Goal: Transaction & Acquisition: Book appointment/travel/reservation

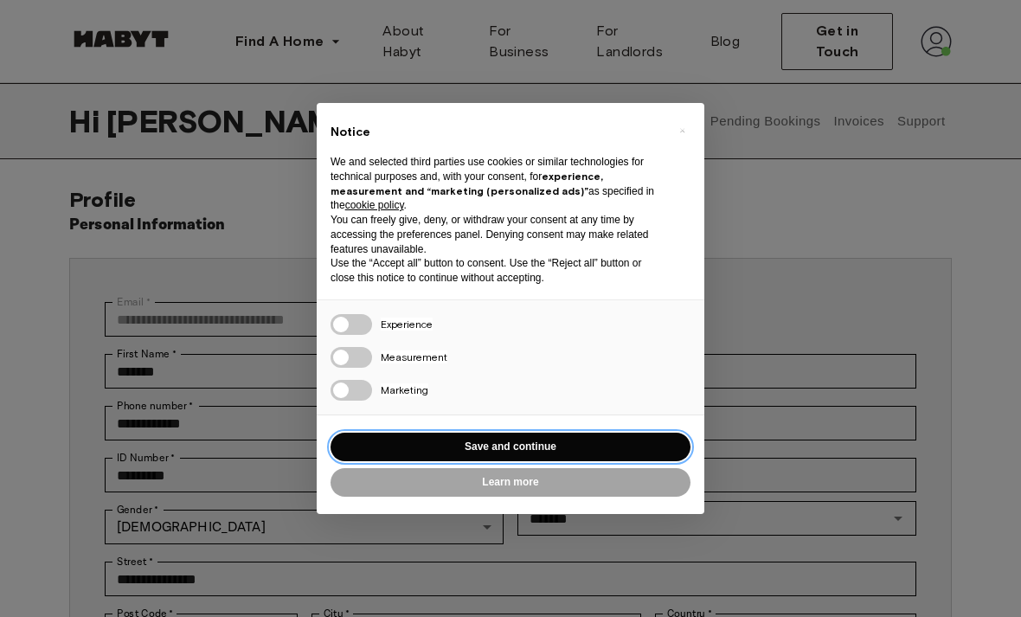
click at [384, 435] on button "Save and continue" at bounding box center [510, 446] width 360 height 29
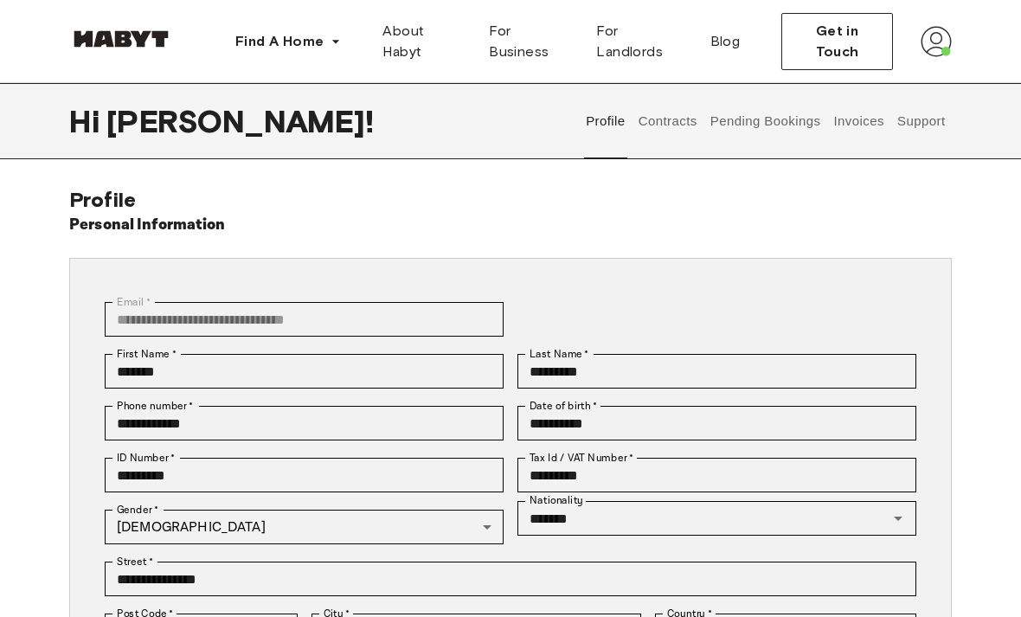
click at [647, 142] on button "Contracts" at bounding box center [667, 121] width 63 height 76
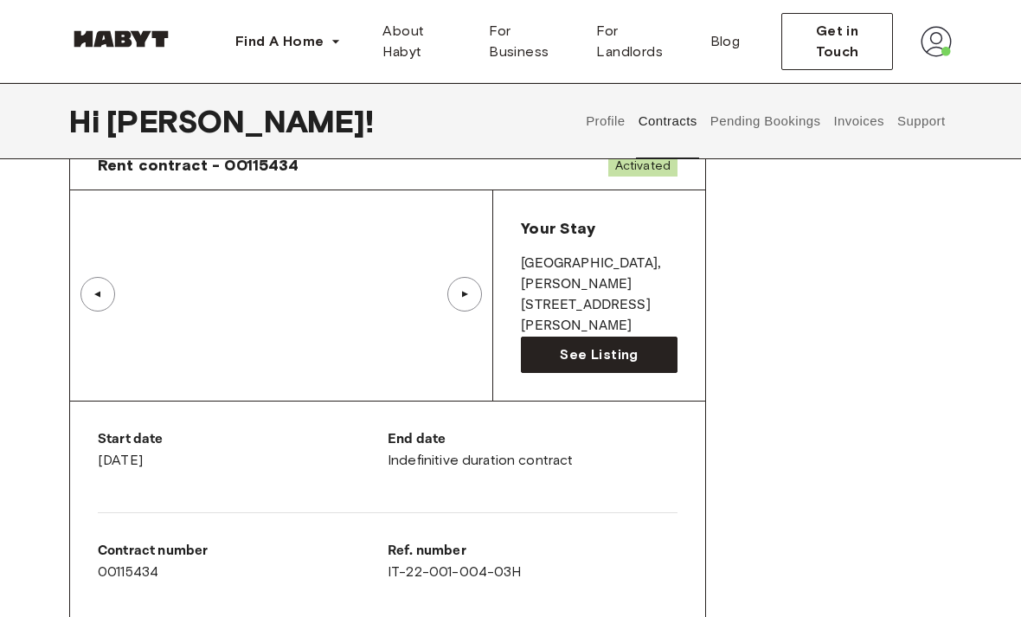
scroll to position [86, 0]
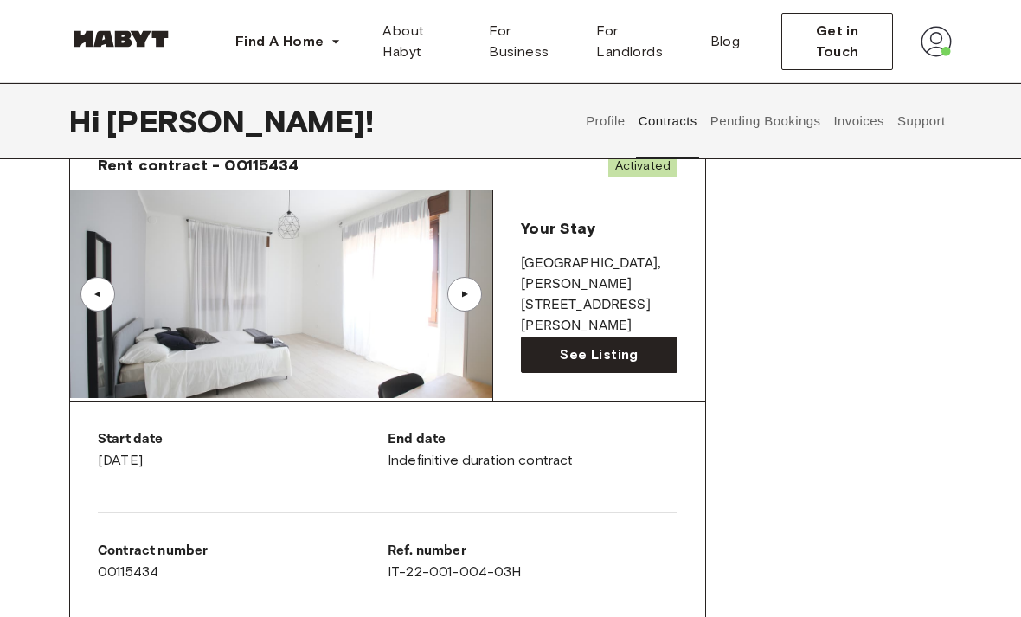
click at [760, 131] on button "Pending Bookings" at bounding box center [764, 121] width 115 height 76
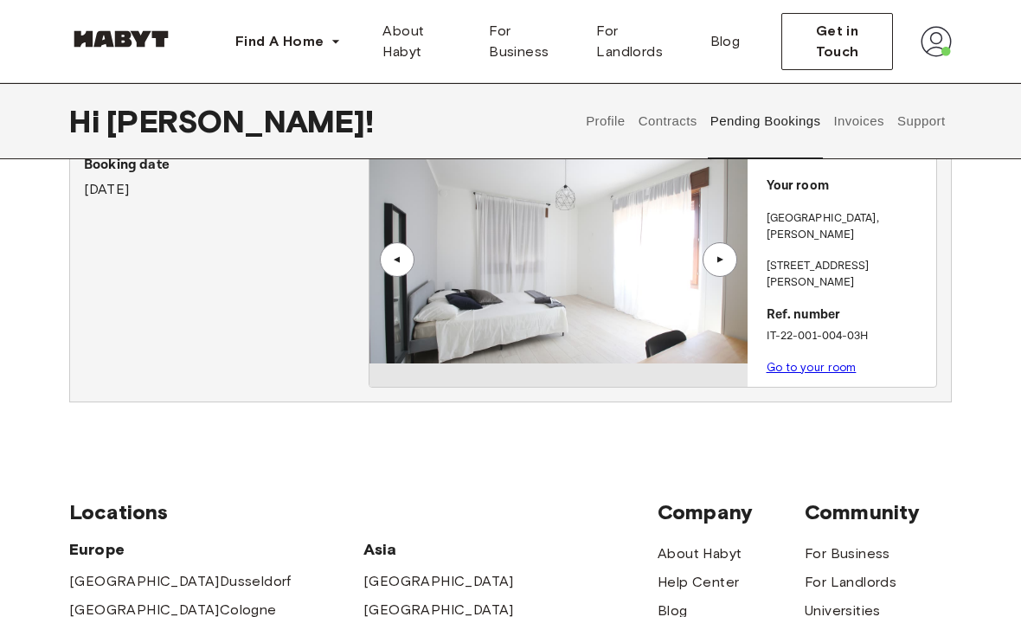
click at [821, 118] on button "Pending Bookings" at bounding box center [764, 121] width 115 height 76
click at [874, 127] on button "Invoices" at bounding box center [858, 121] width 54 height 76
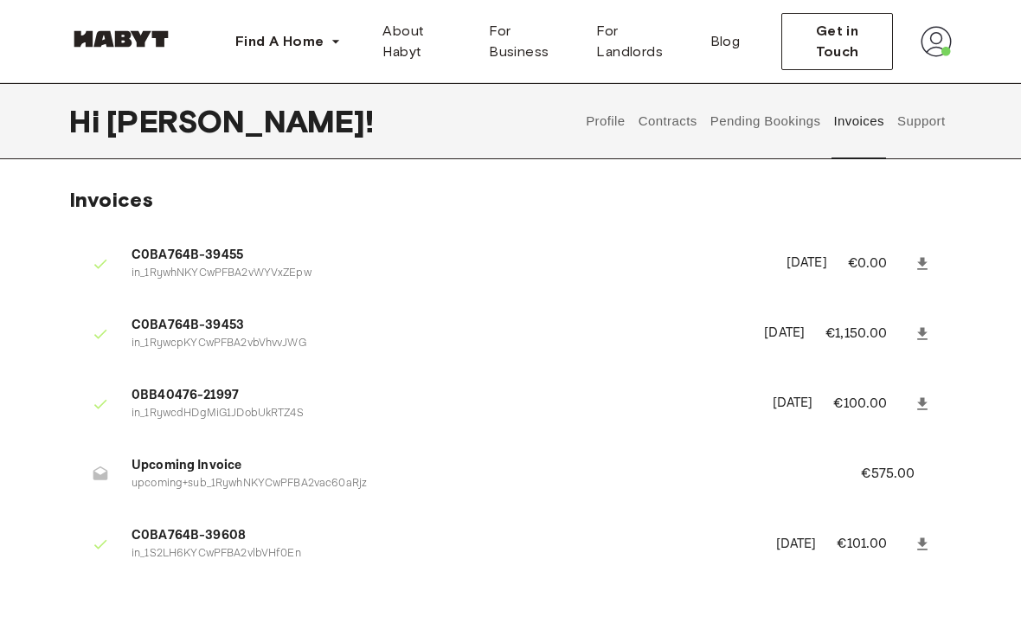
scroll to position [5, 0]
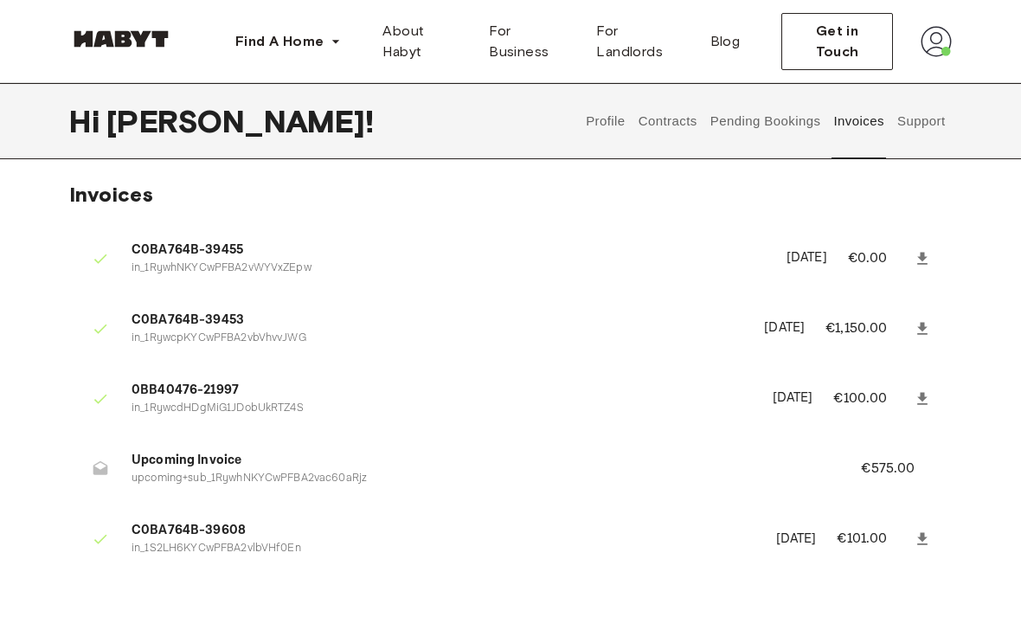
click at [767, 123] on button "Pending Bookings" at bounding box center [764, 121] width 115 height 76
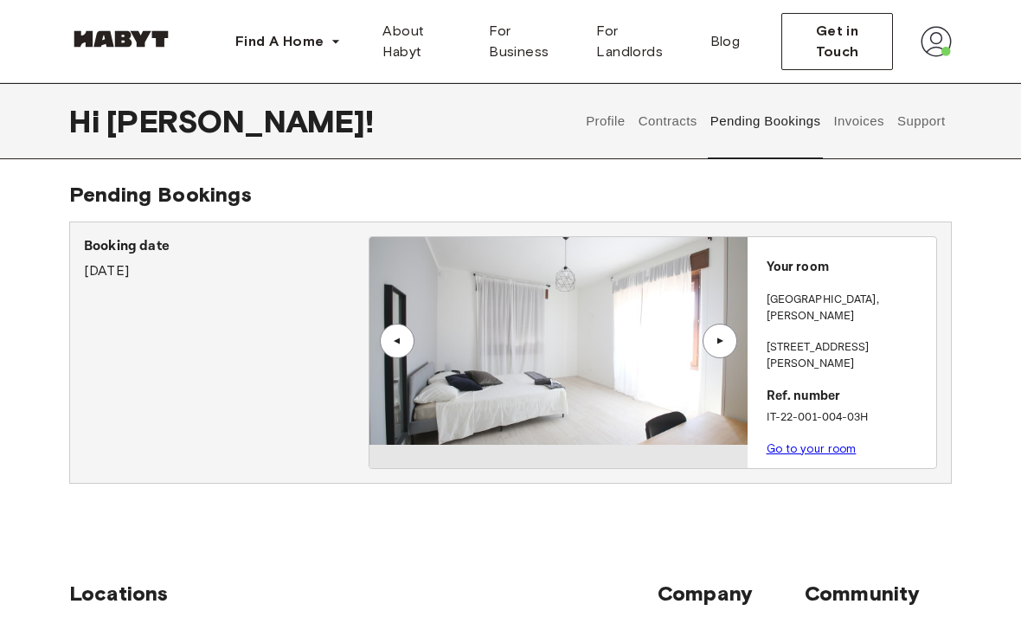
click at [834, 442] on link "Go to your room" at bounding box center [811, 448] width 90 height 13
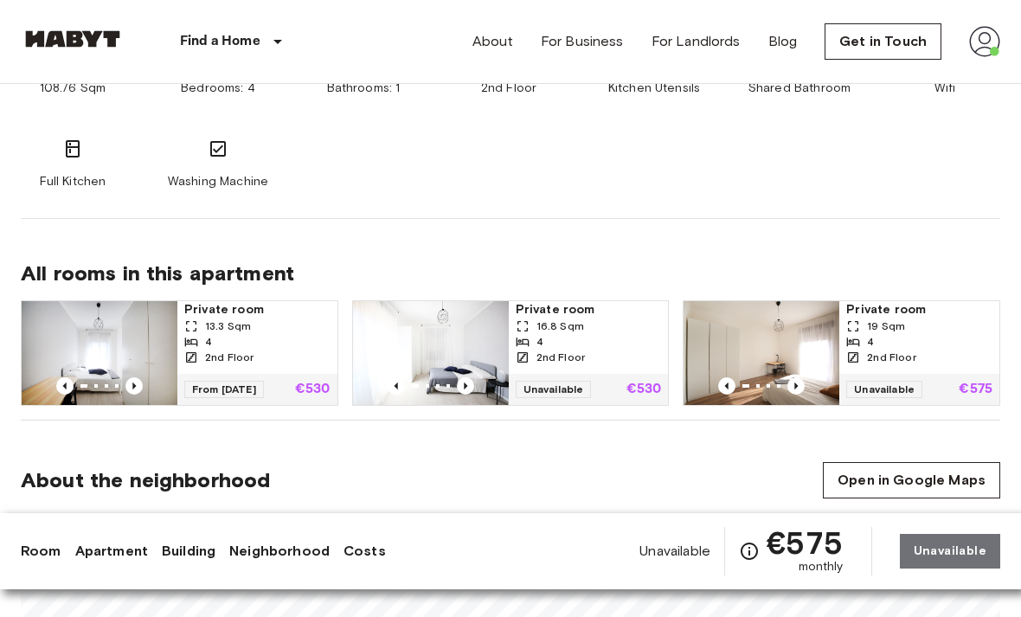
scroll to position [1074, 0]
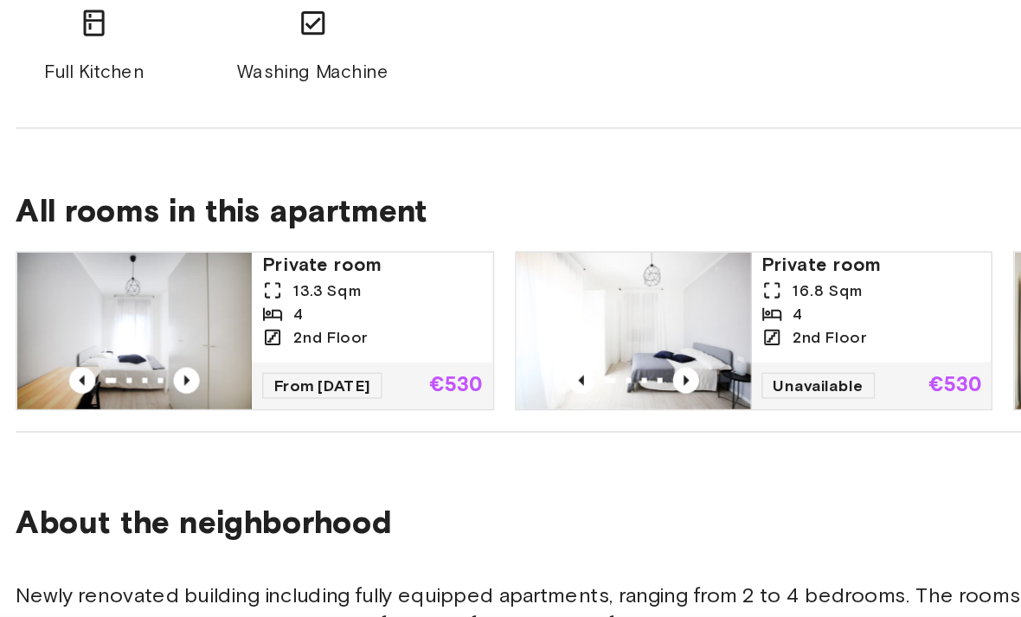
click at [188, 284] on div "13.3 Sqm" at bounding box center [257, 292] width 146 height 16
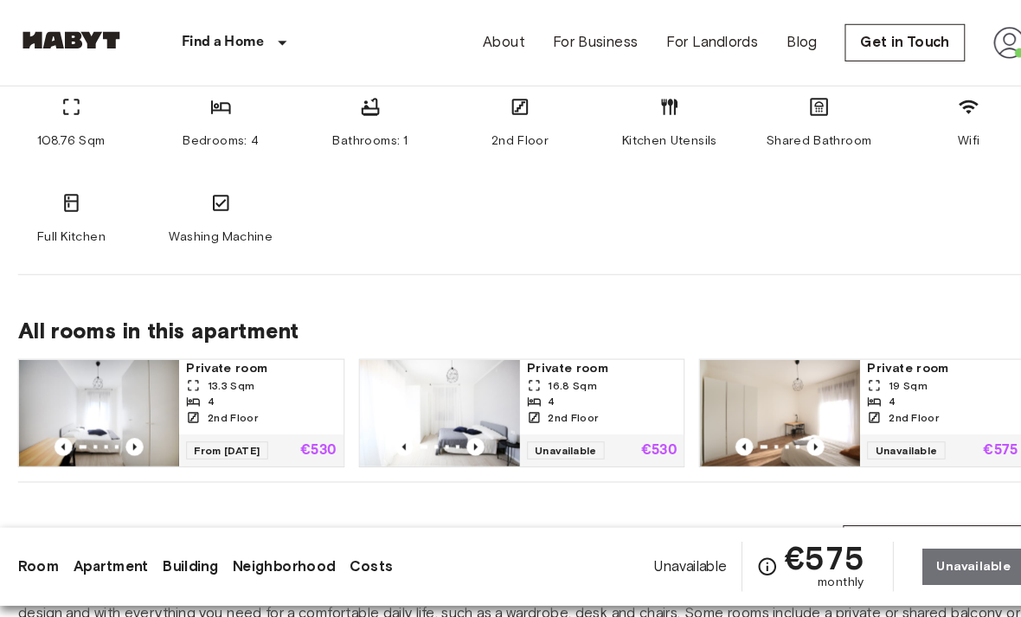
scroll to position [997, 0]
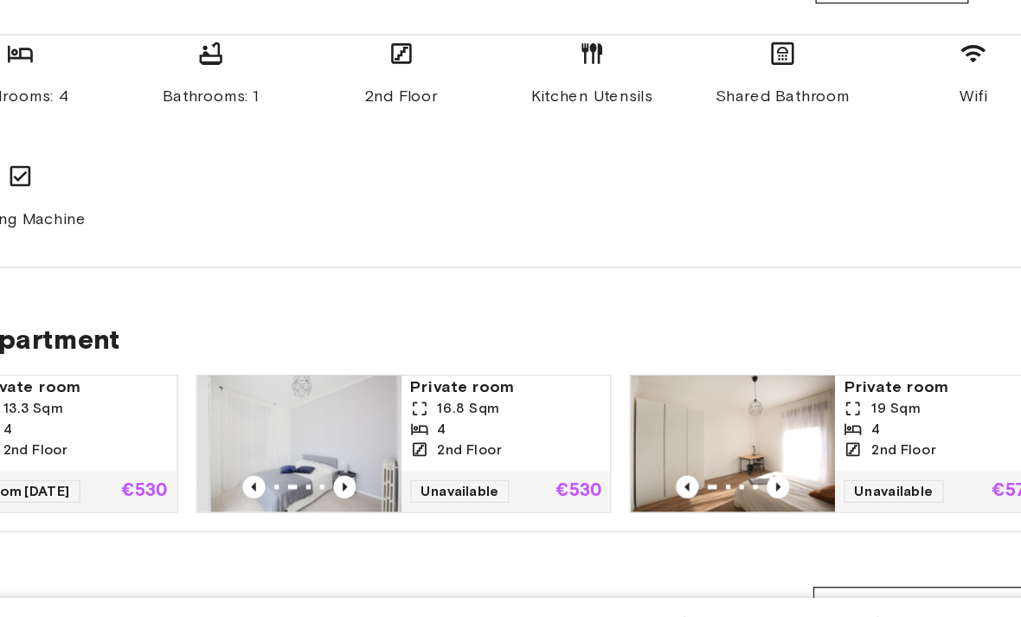
click at [515, 392] on div "2nd Floor" at bounding box center [588, 400] width 146 height 16
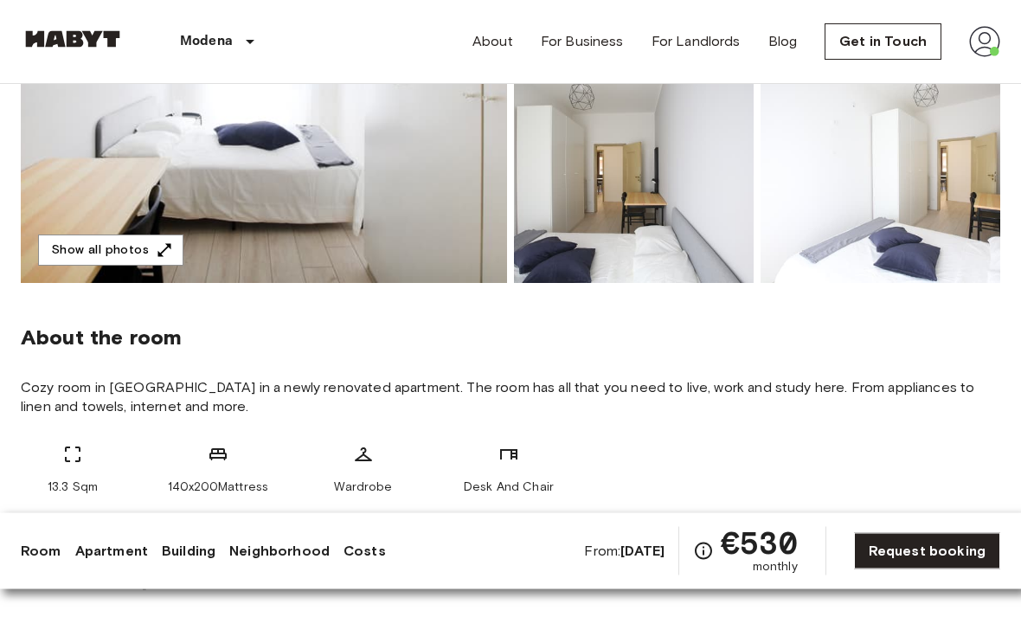
scroll to position [400, 0]
click at [90, 175] on img at bounding box center [264, 53] width 486 height 460
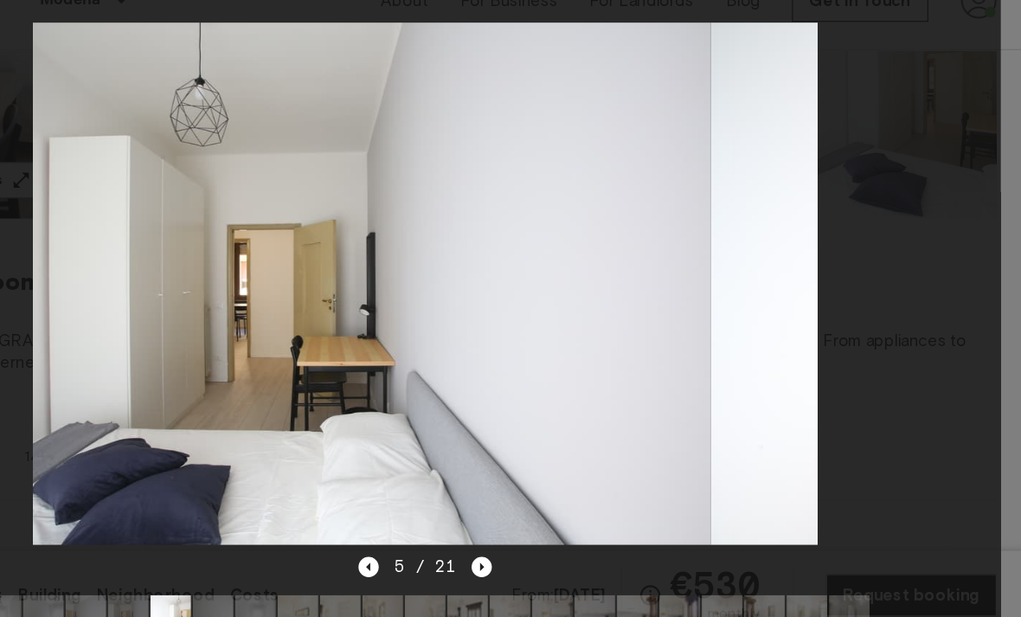
scroll to position [455, 0]
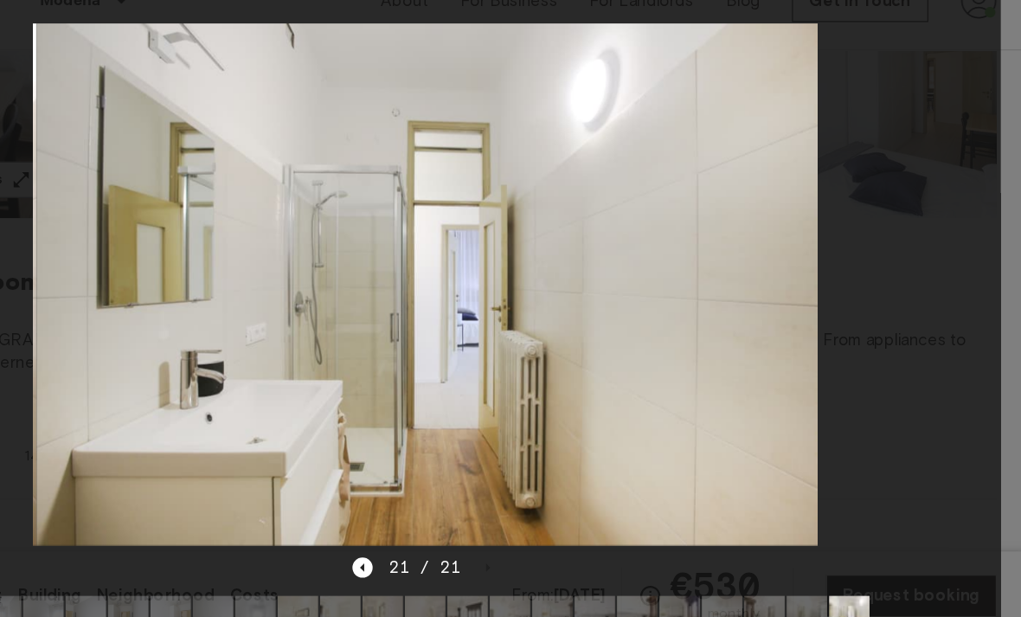
click at [841, 52] on div at bounding box center [510, 284] width 986 height 464
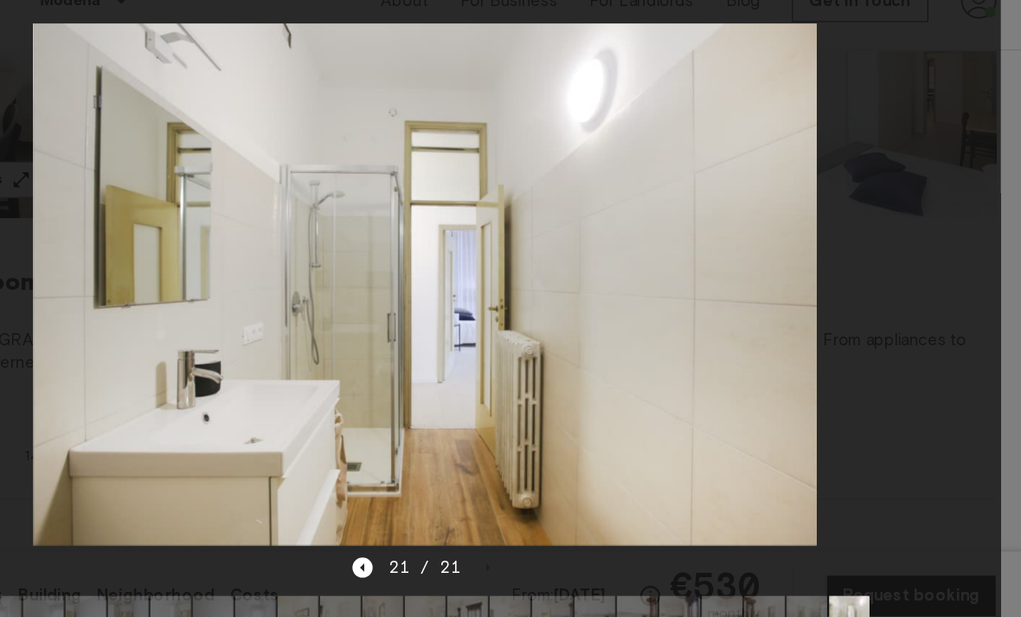
scroll to position [454, 0]
click at [817, 101] on div at bounding box center [510, 284] width 986 height 464
click at [17, 169] on div at bounding box center [510, 284] width 986 height 464
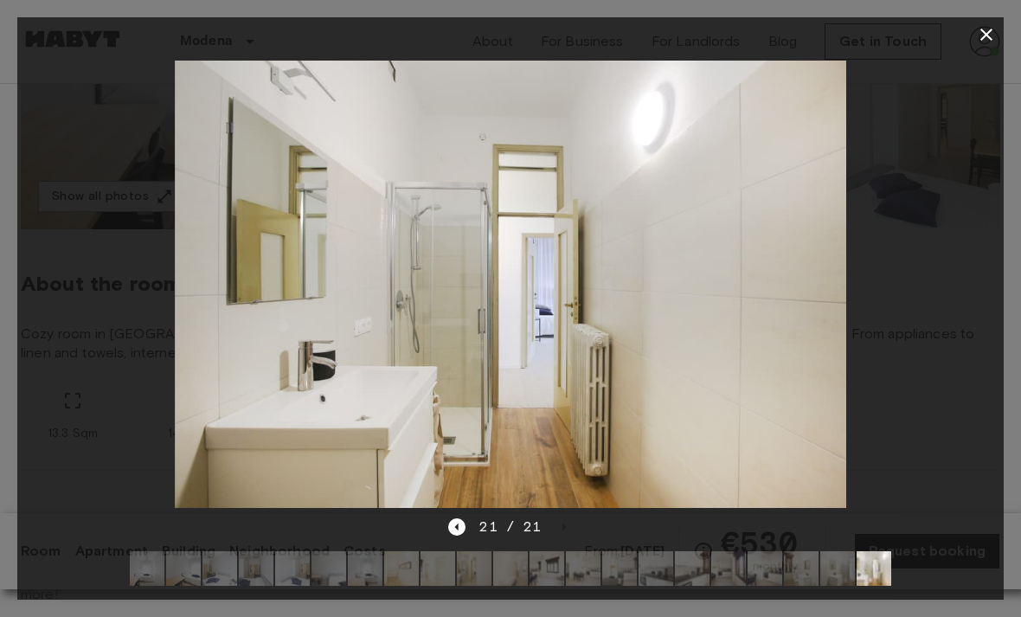
click at [993, 42] on icon "button" at bounding box center [986, 34] width 21 height 21
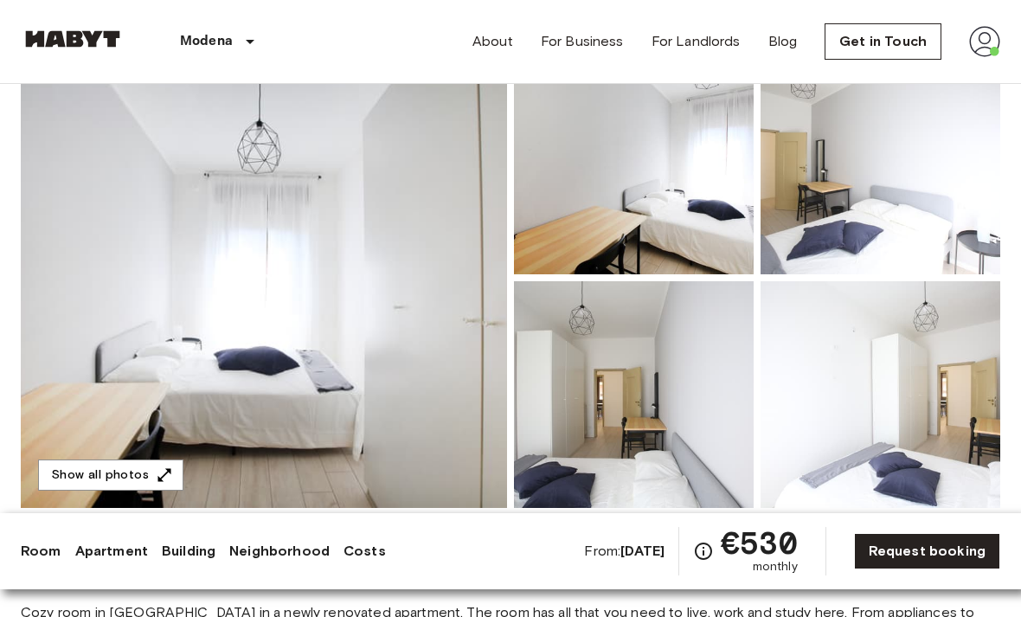
scroll to position [0, 0]
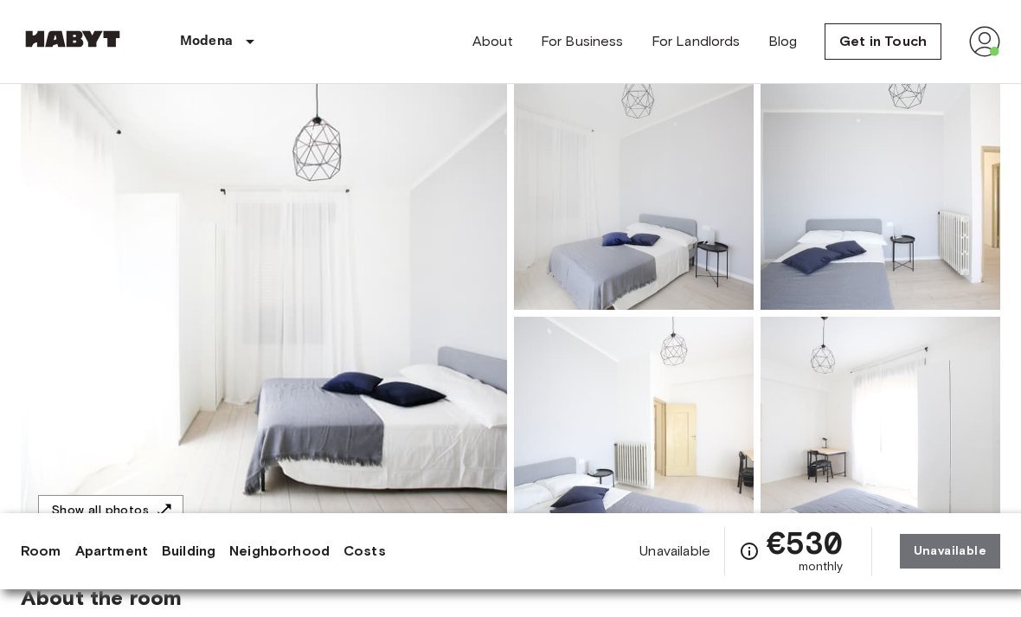
scroll to position [140, 0]
click at [113, 252] on img at bounding box center [264, 312] width 486 height 460
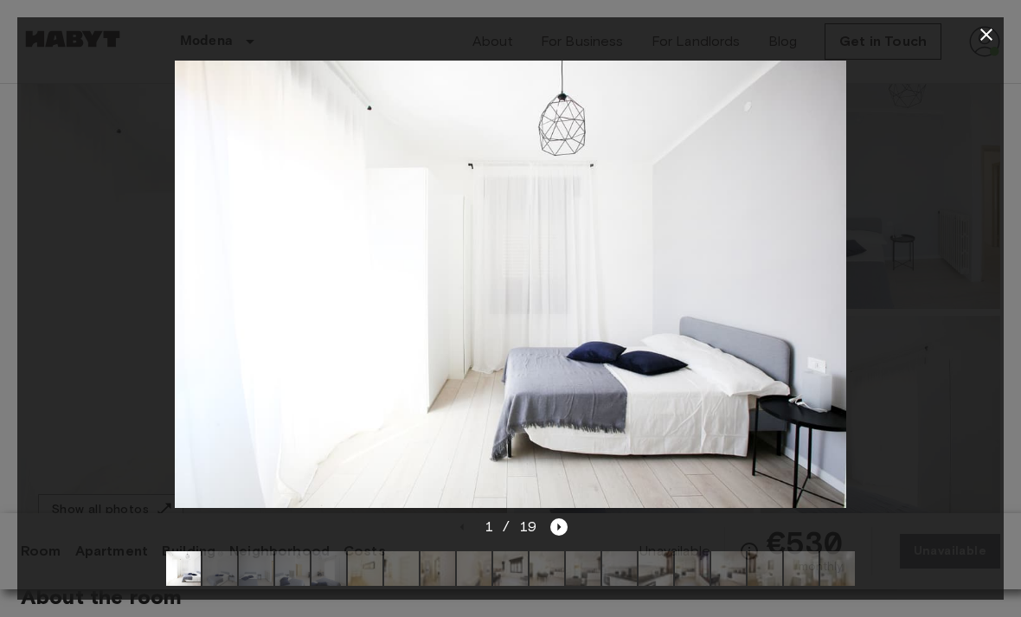
click at [379, 586] on img at bounding box center [365, 568] width 35 height 35
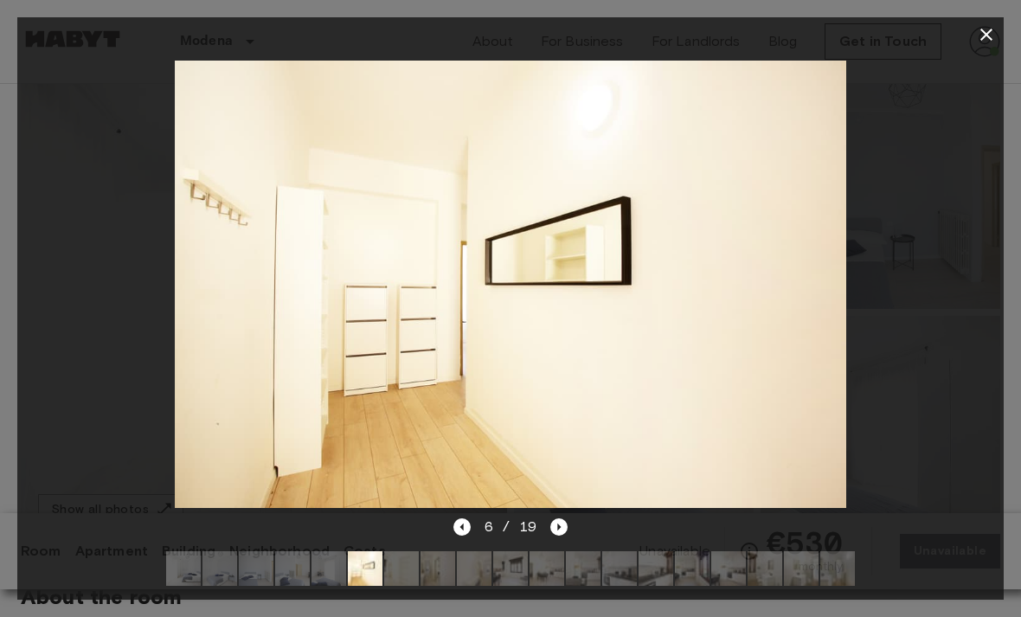
click at [647, 586] on img at bounding box center [655, 568] width 35 height 35
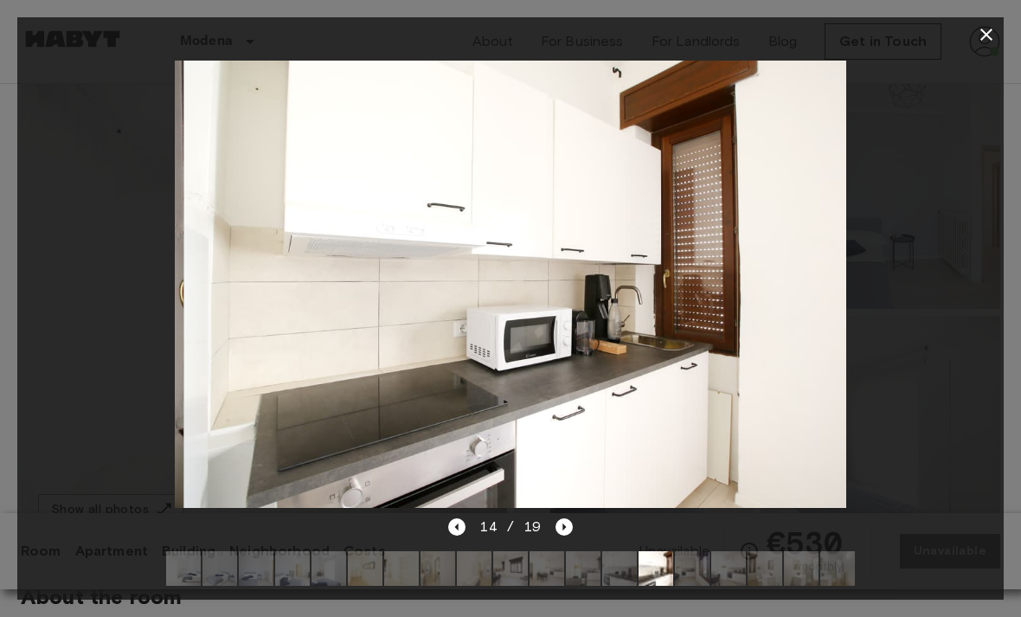
click at [693, 586] on img at bounding box center [692, 568] width 35 height 35
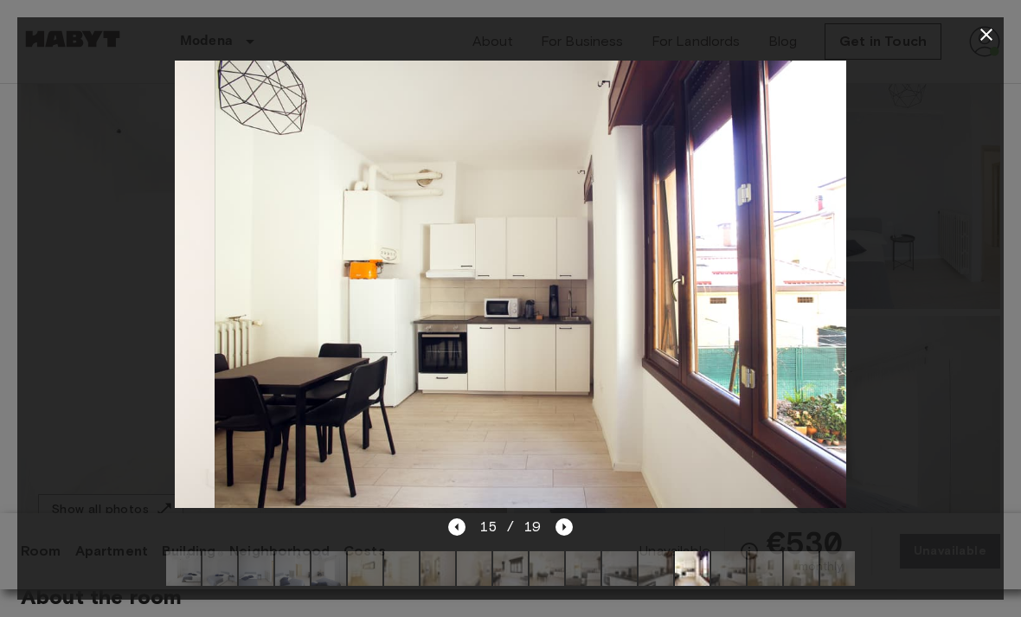
click at [780, 586] on img at bounding box center [764, 568] width 35 height 35
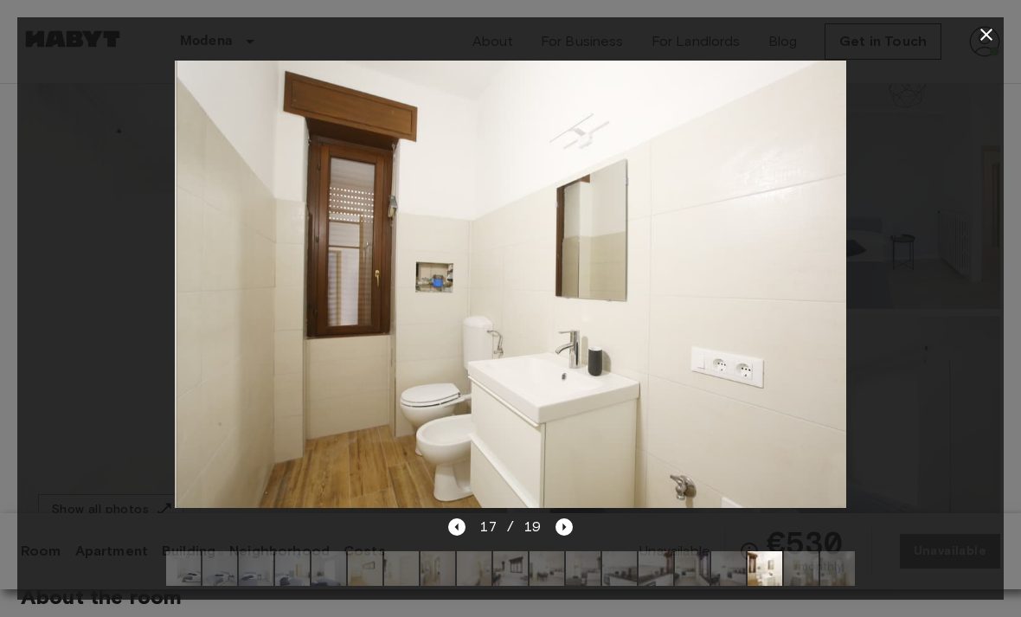
click at [812, 586] on img at bounding box center [801, 568] width 35 height 35
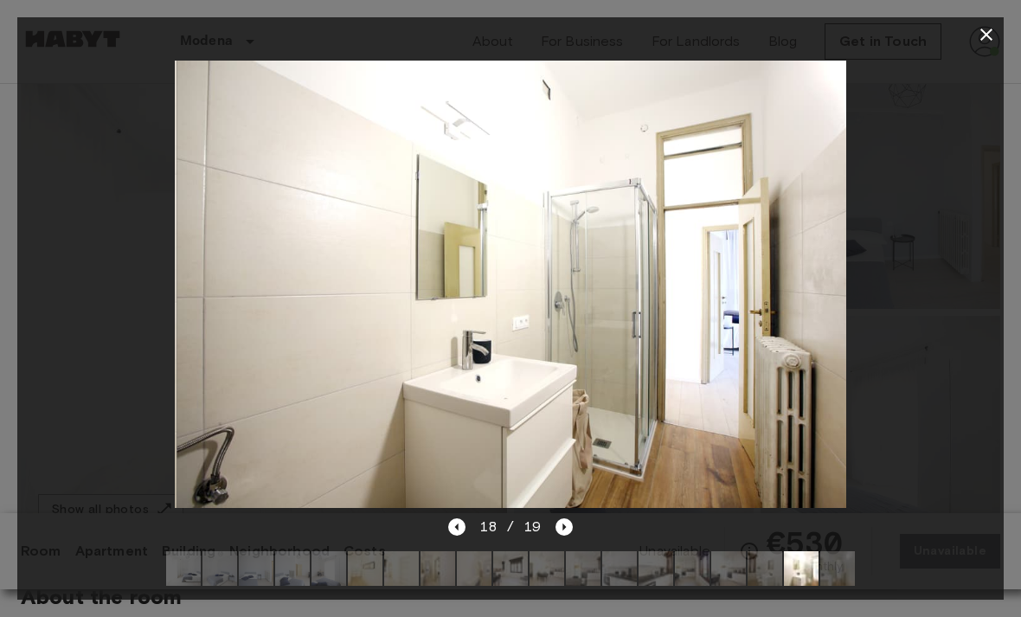
click at [537, 586] on img at bounding box center [546, 568] width 35 height 35
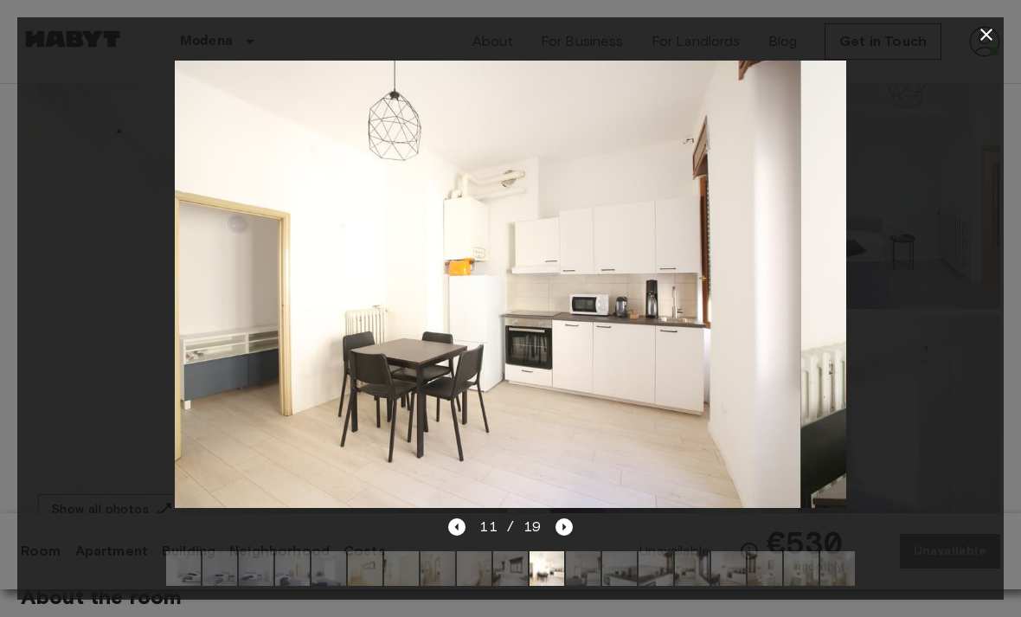
click at [447, 586] on img at bounding box center [437, 568] width 35 height 35
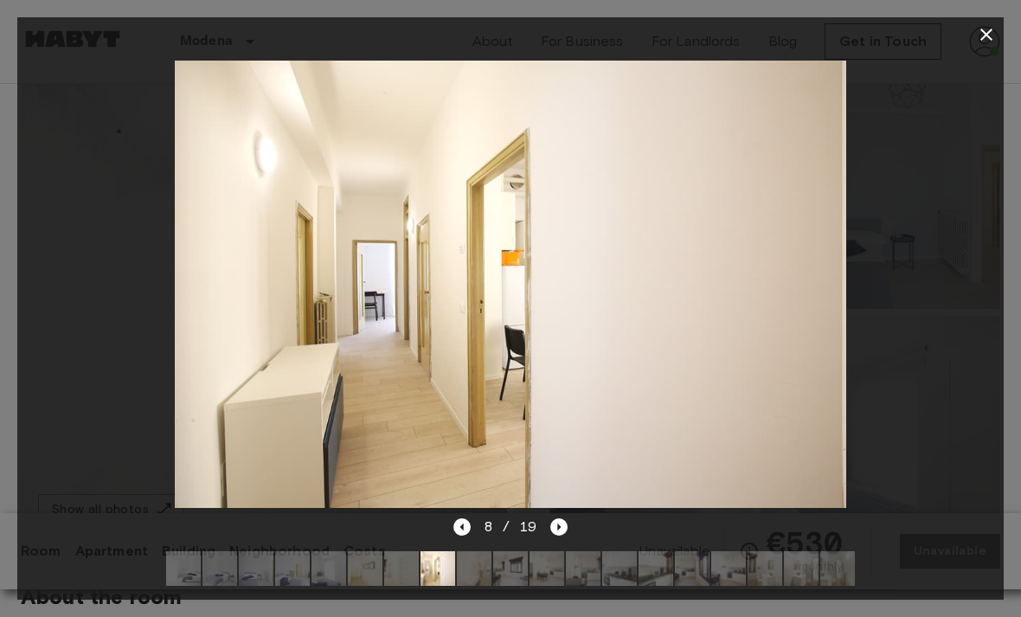
click at [388, 586] on img at bounding box center [401, 568] width 35 height 35
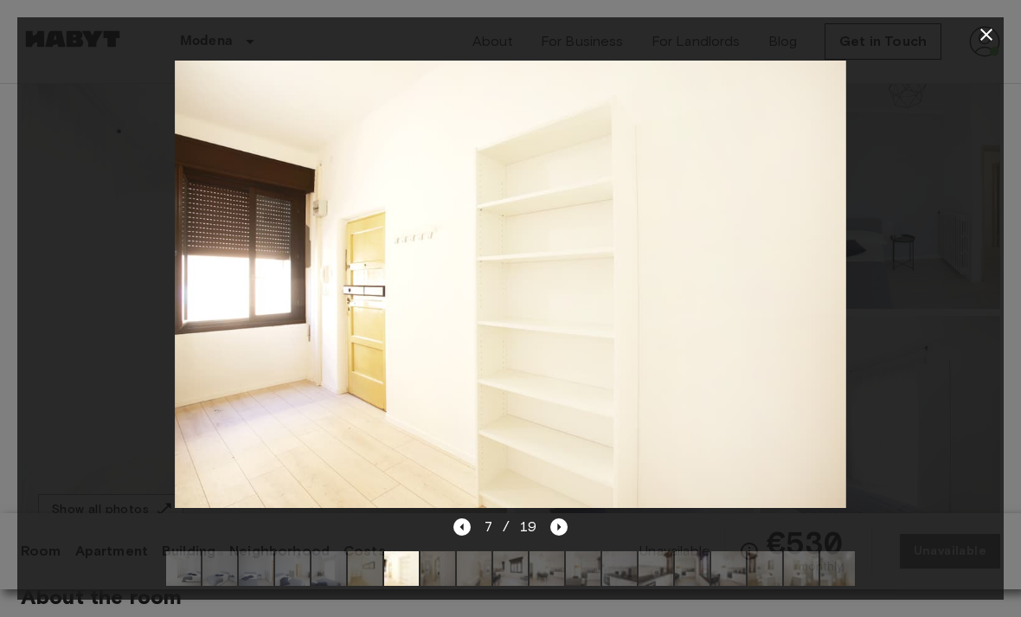
click at [357, 586] on img at bounding box center [365, 568] width 35 height 35
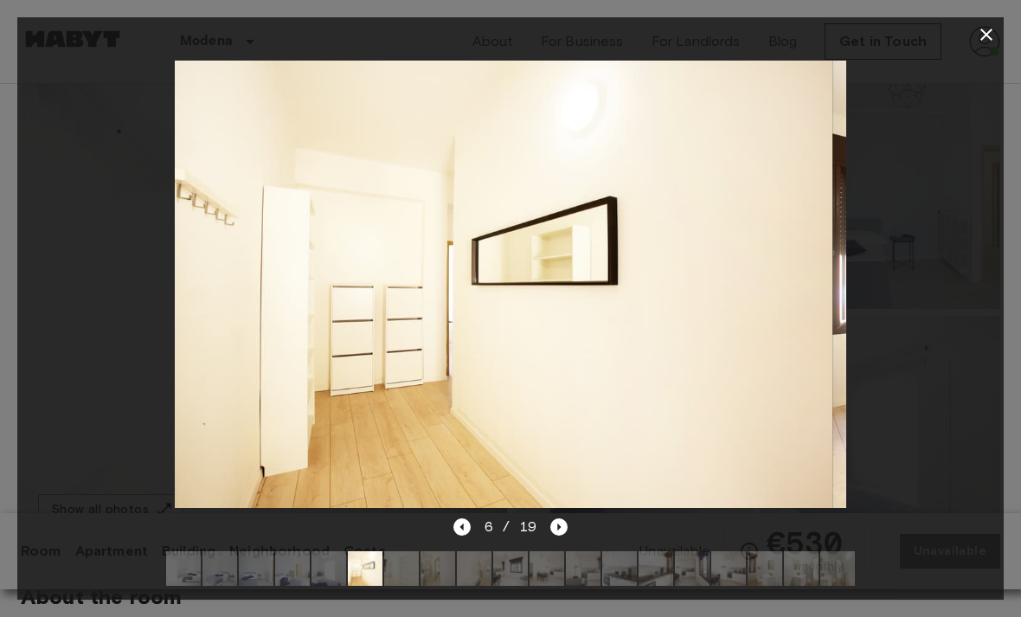
click at [311, 586] on img at bounding box center [328, 568] width 35 height 35
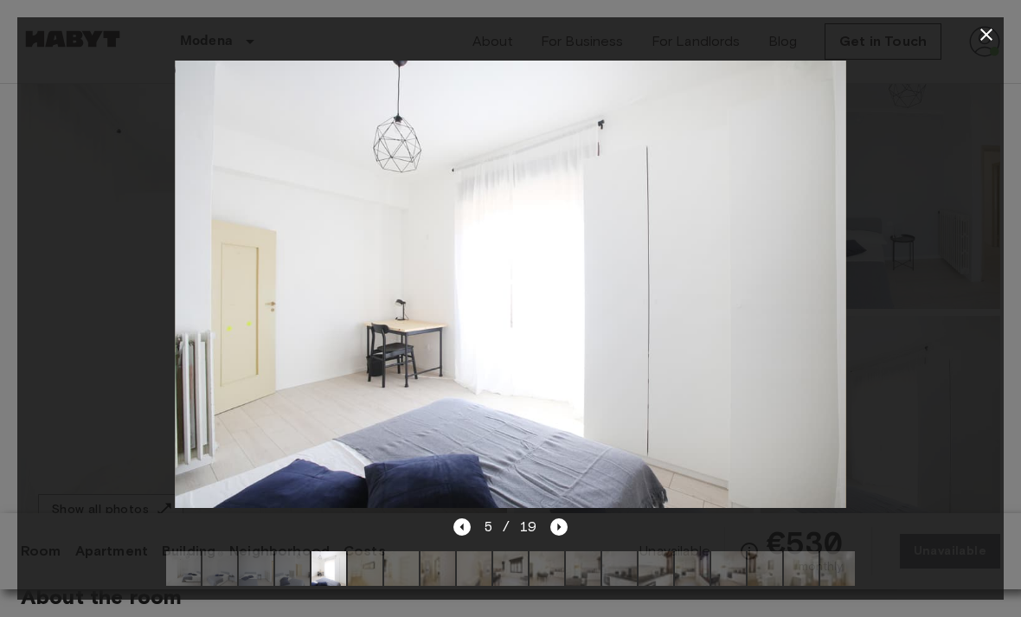
click at [983, 35] on icon "button" at bounding box center [986, 34] width 21 height 21
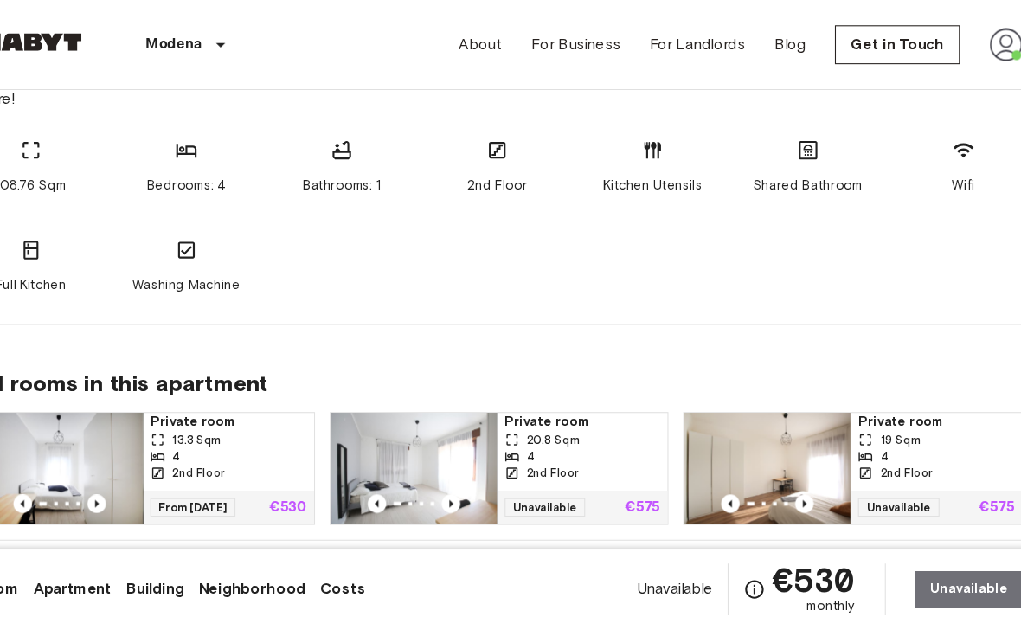
scroll to position [951, 0]
